Goal: Check status: Check status

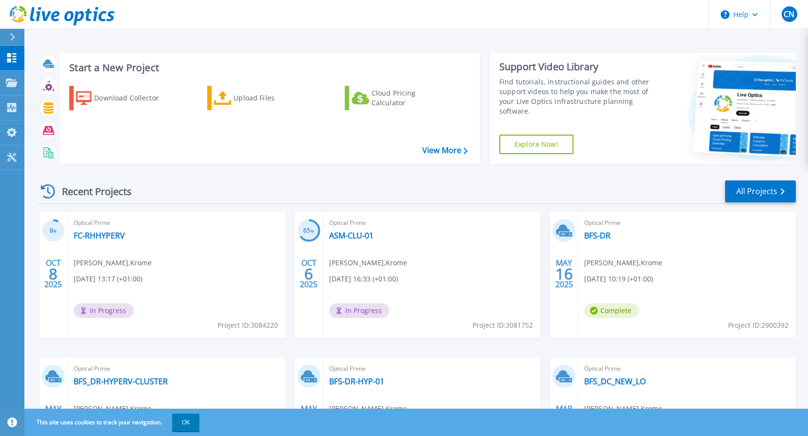
click at [194, 233] on div "Optical Prime FC-RHHYPERV Cezar Negru , Krome 10/08/2025, 13:17 (+01:00) In Pro…" at bounding box center [176, 275] width 217 height 126
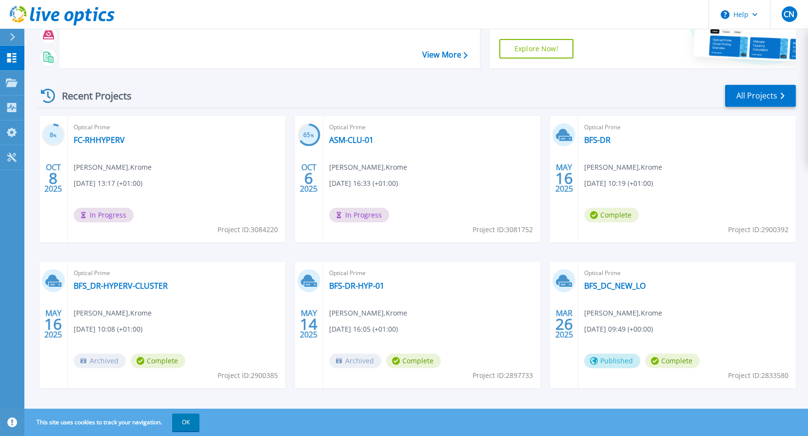
scroll to position [98, 0]
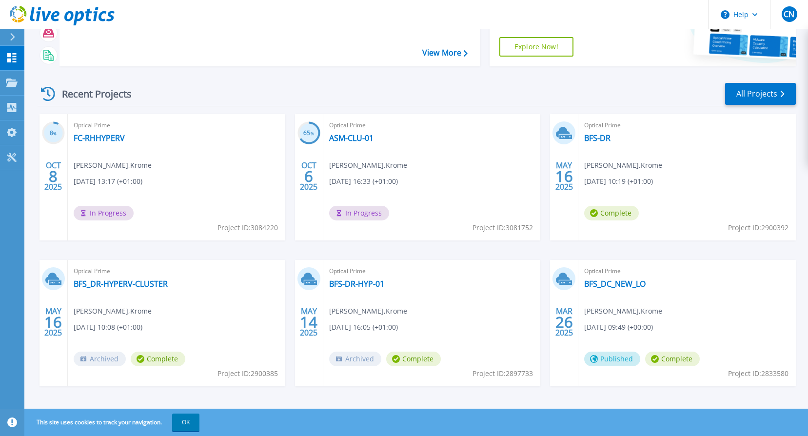
click at [194, 84] on div "Recent Projects All Projects" at bounding box center [417, 94] width 758 height 24
click at [164, 54] on div "Download Collector Upload Files Cloud Pricing Calculator" at bounding box center [267, 20] width 413 height 81
click at [193, 78] on div "Recent Projects All Projects 8 % OCT 8 2025 Optical Prime FC-RHHYPERV Cezar Neg…" at bounding box center [417, 243] width 758 height 339
click at [188, 143] on div "Optical Prime FC-RHHYPERV Cezar Negru , Krome 10/08/2025, 13:17 (+01:00) In Pro…" at bounding box center [176, 177] width 217 height 126
click at [43, 94] on icon at bounding box center [48, 94] width 14 height 14
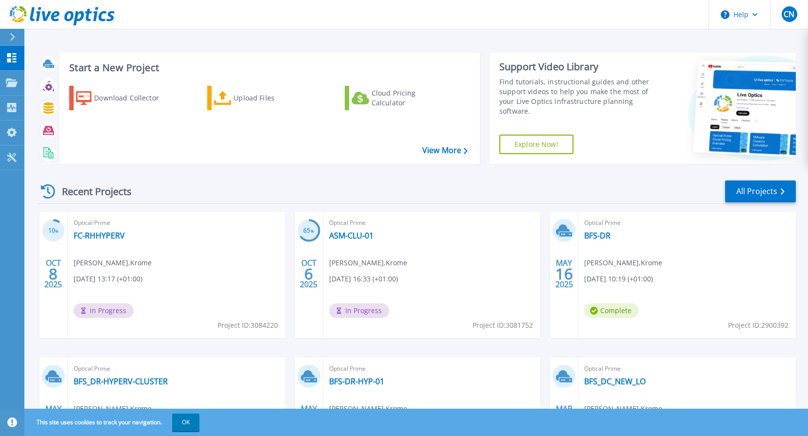
click at [209, 186] on div "Recent Projects All Projects" at bounding box center [417, 191] width 758 height 24
